Goal: Communication & Community: Answer question/provide support

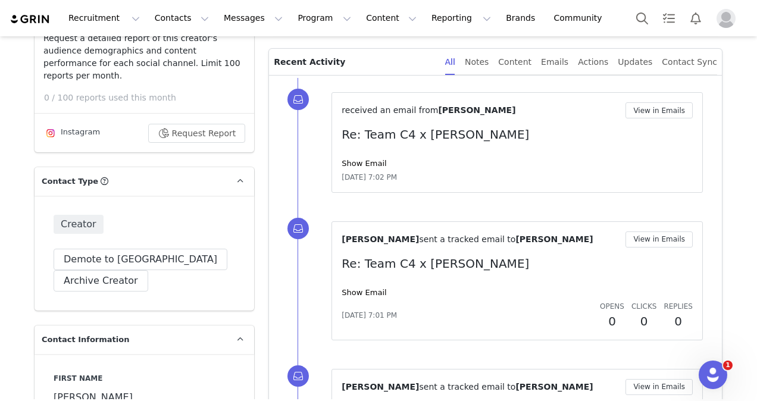
scroll to position [309, 0]
click at [659, 108] on button "View in Emails" at bounding box center [658, 110] width 67 height 16
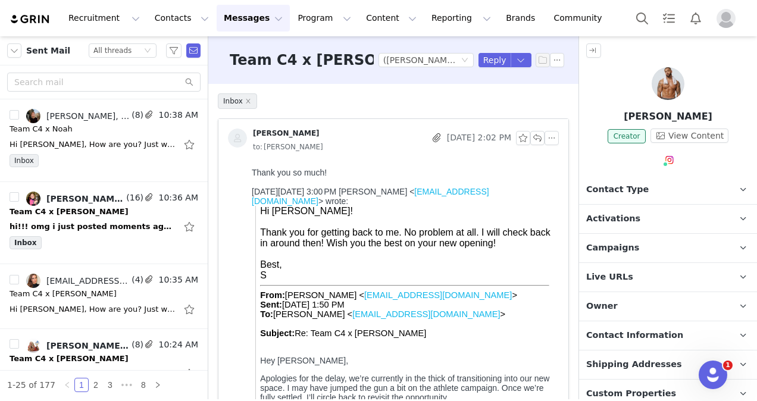
click at [500, 253] on div at bounding box center [407, 254] width 294 height 11
click at [493, 58] on button "Reply" at bounding box center [494, 60] width 33 height 14
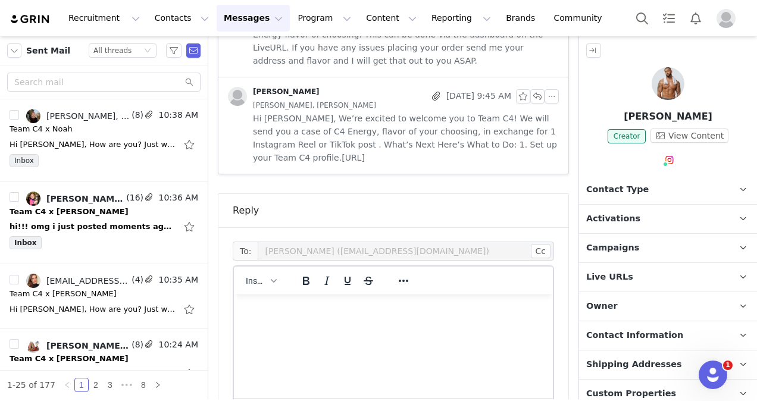
scroll to position [2057, 0]
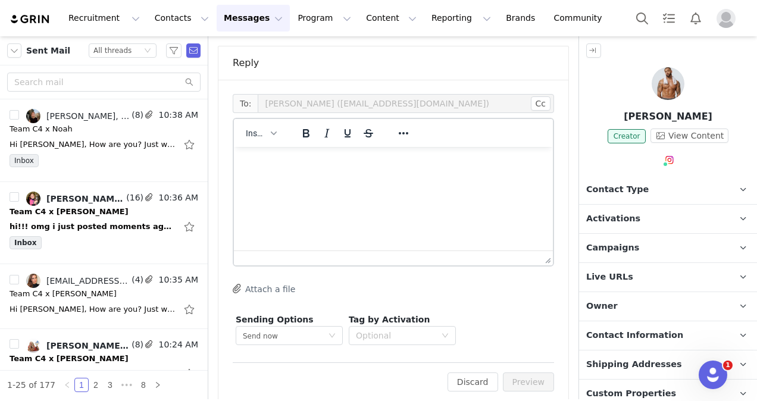
click at [331, 167] on p "Rich Text Area. Press ALT-0 for help." at bounding box center [393, 162] width 300 height 13
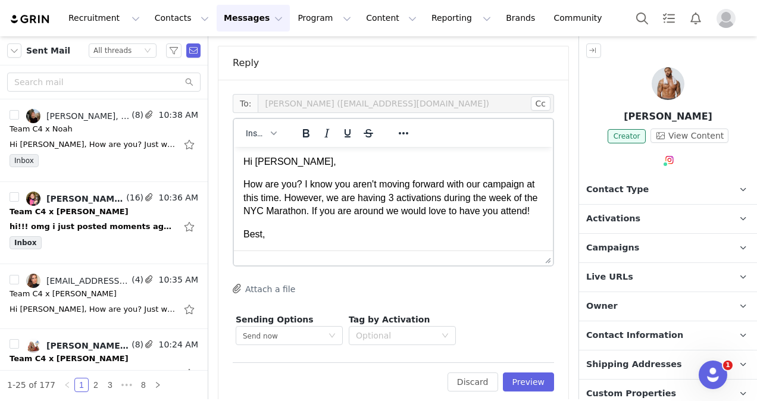
scroll to position [27, 0]
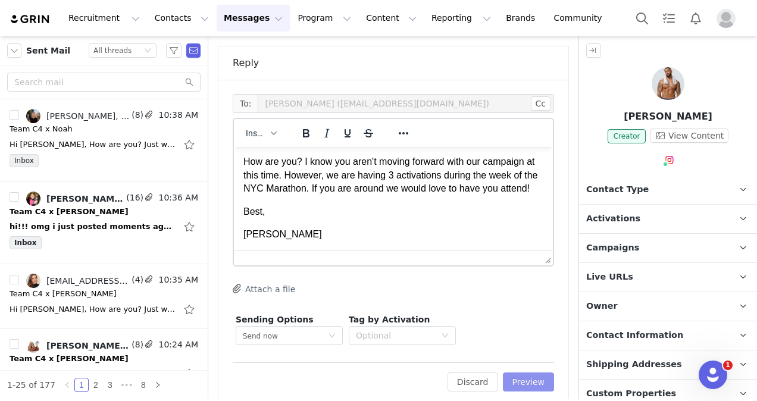
click at [534, 372] on button "Preview" at bounding box center [529, 381] width 52 height 19
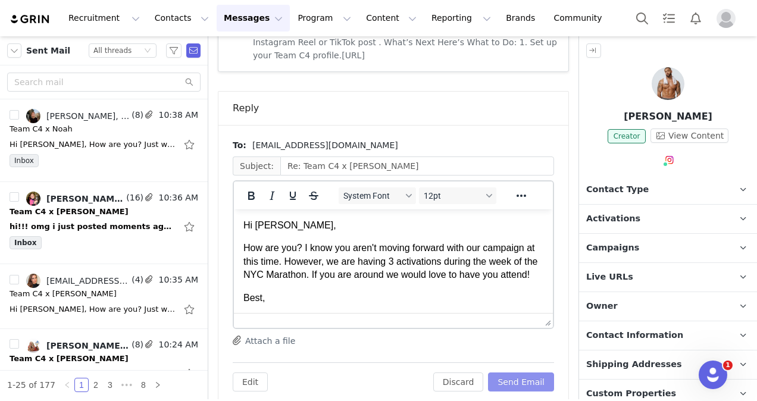
scroll to position [0, 0]
click at [513, 372] on button "Send Email" at bounding box center [521, 381] width 66 height 19
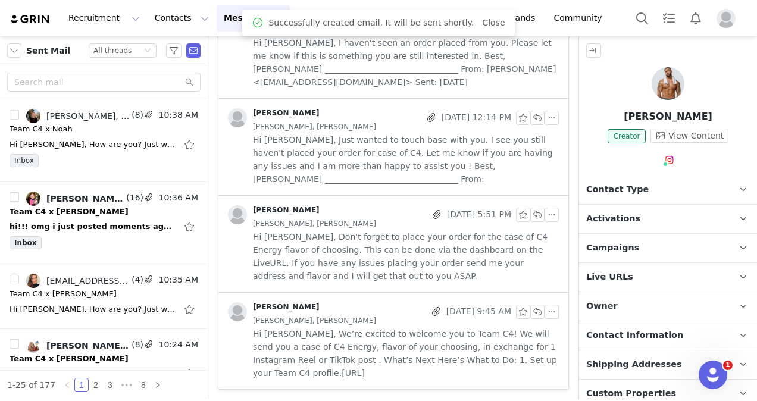
scroll to position [1679, 0]
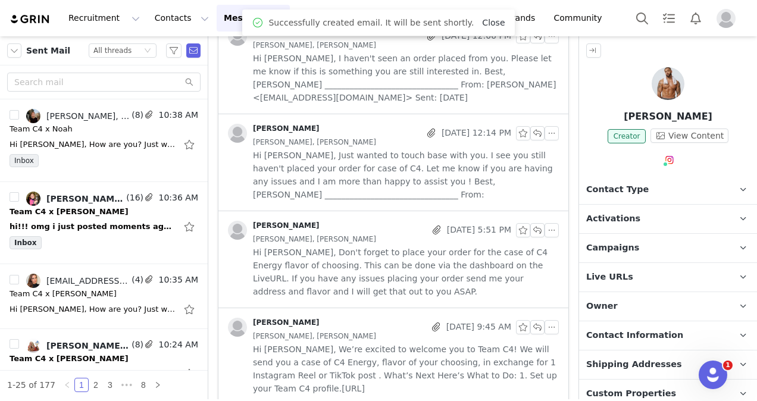
click at [483, 18] on link "Close" at bounding box center [493, 23] width 23 height 10
